Goal: Find specific page/section: Find specific page/section

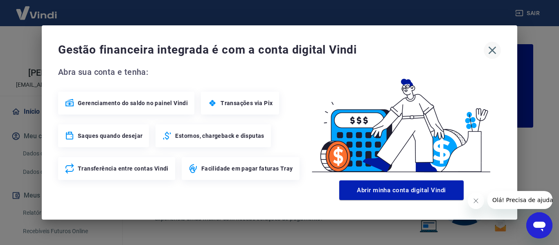
click at [492, 51] on icon "button" at bounding box center [492, 51] width 8 height 8
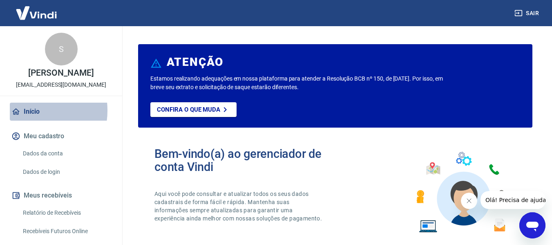
click at [27, 110] on link "Início" at bounding box center [61, 112] width 103 height 18
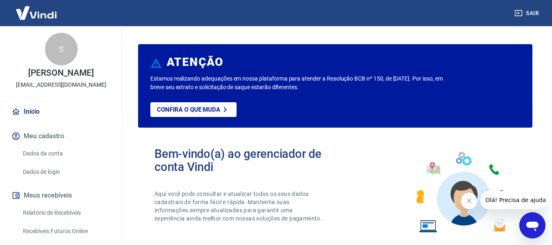
click at [27, 110] on link "Início" at bounding box center [61, 112] width 103 height 18
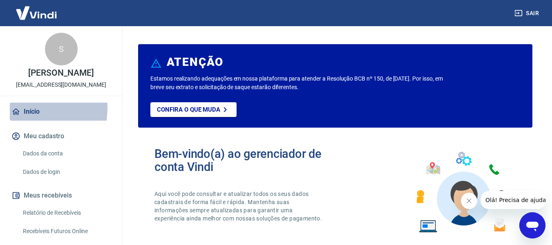
click at [23, 108] on link "Início" at bounding box center [61, 112] width 103 height 18
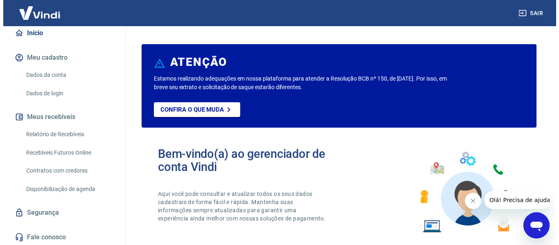
scroll to position [80, 0]
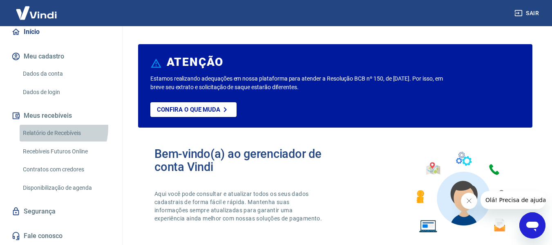
click at [50, 128] on link "Relatório de Recebíveis" at bounding box center [66, 133] width 93 height 17
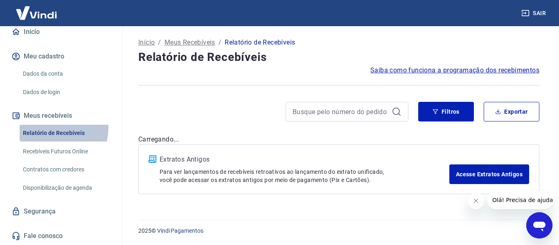
click at [50, 128] on link "Relatório de Recebíveis" at bounding box center [66, 133] width 93 height 17
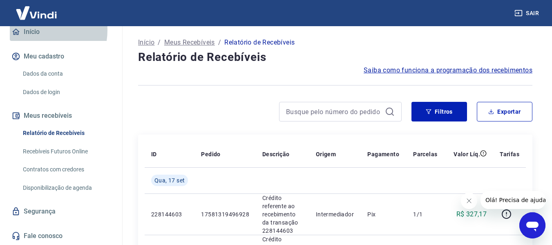
click at [32, 30] on link "Início" at bounding box center [61, 32] width 103 height 18
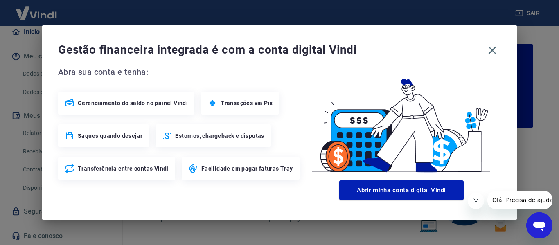
click at [32, 30] on div "Gestão financeira integrada é com a conta digital Vindi Abra sua conta e tenha:…" at bounding box center [279, 122] width 559 height 245
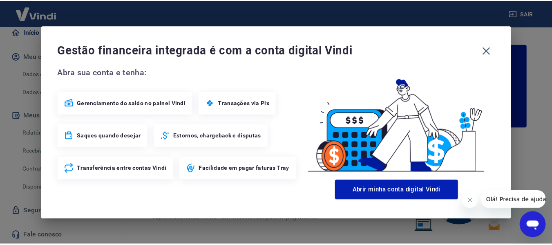
scroll to position [76, 0]
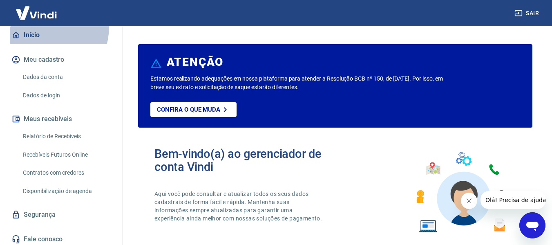
click at [40, 27] on link "Início" at bounding box center [61, 35] width 103 height 18
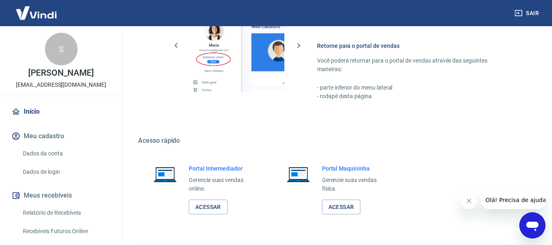
scroll to position [511, 0]
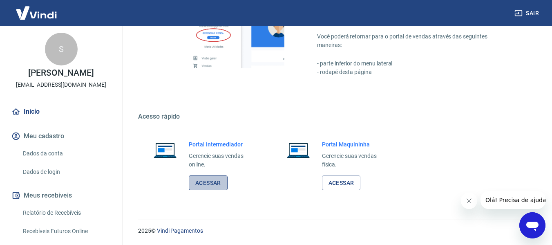
click at [207, 182] on link "Acessar" at bounding box center [208, 182] width 39 height 15
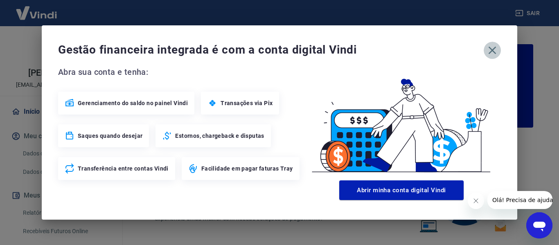
click at [494, 42] on button "button" at bounding box center [491, 50] width 17 height 17
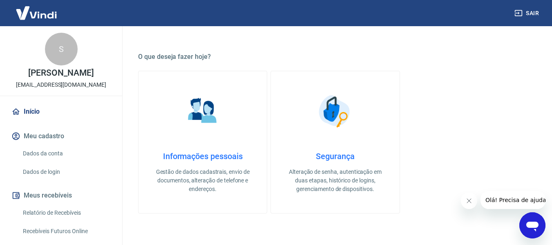
scroll to position [429, 0]
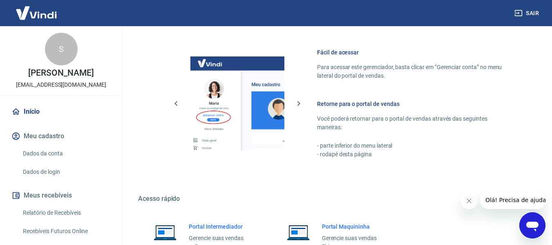
click at [213, 226] on h6 "Portal Intermediador" at bounding box center [223, 226] width 68 height 8
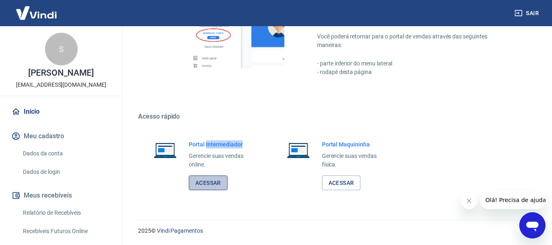
click at [206, 182] on link "Acessar" at bounding box center [208, 182] width 39 height 15
